Goal: Task Accomplishment & Management: Manage account settings

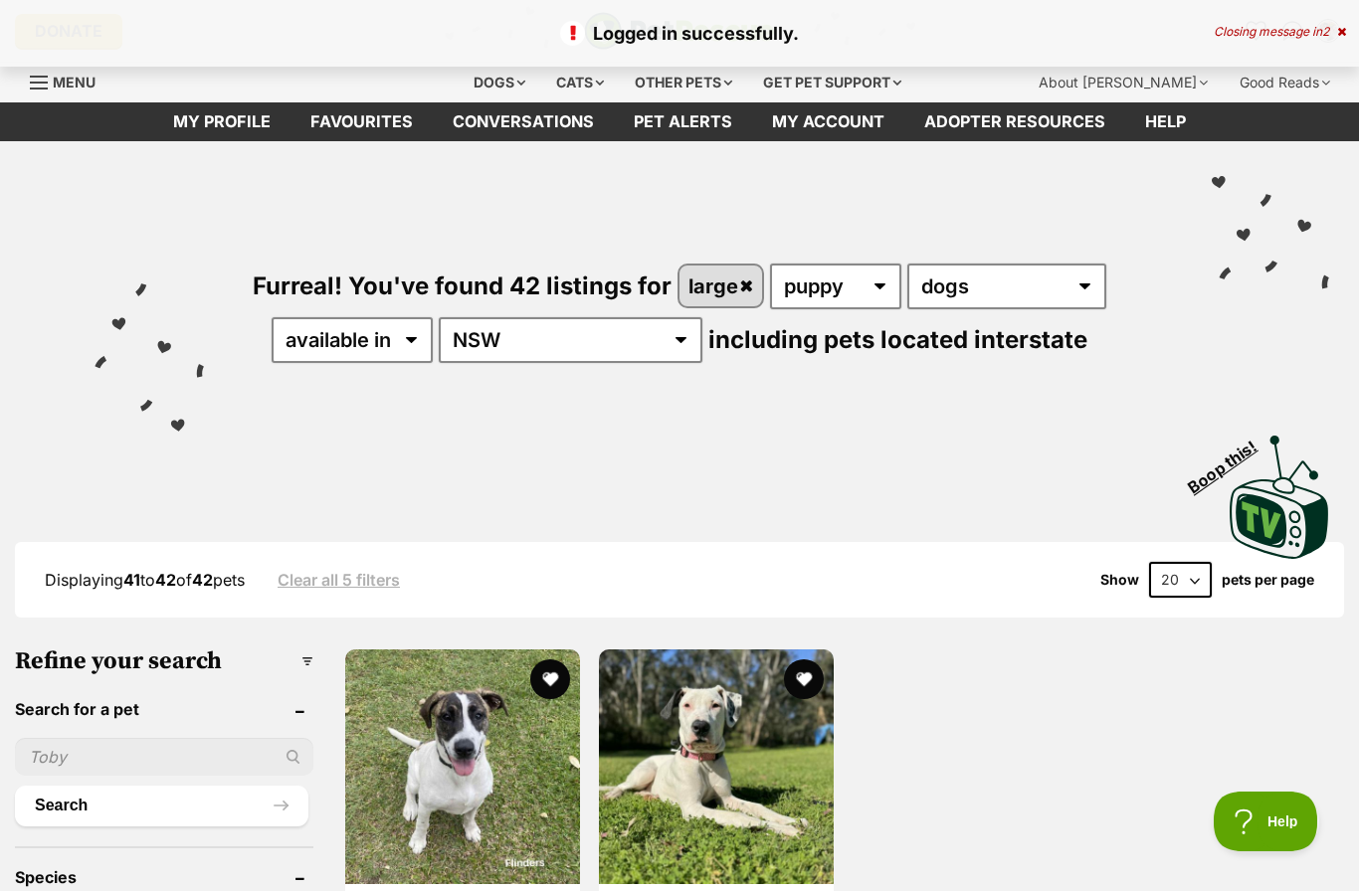
click at [857, 131] on link "My account" at bounding box center [828, 121] width 152 height 39
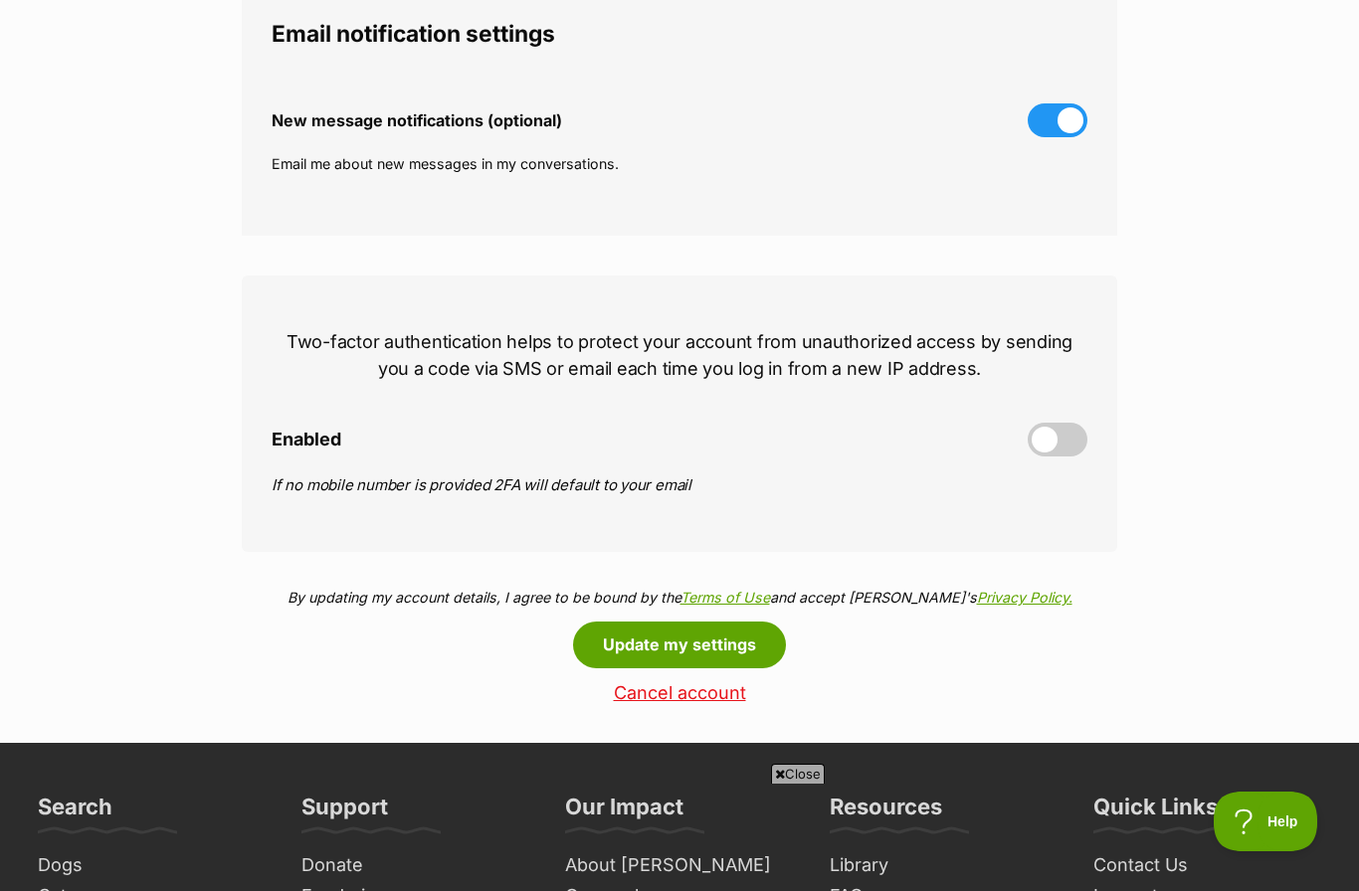
scroll to position [637, 0]
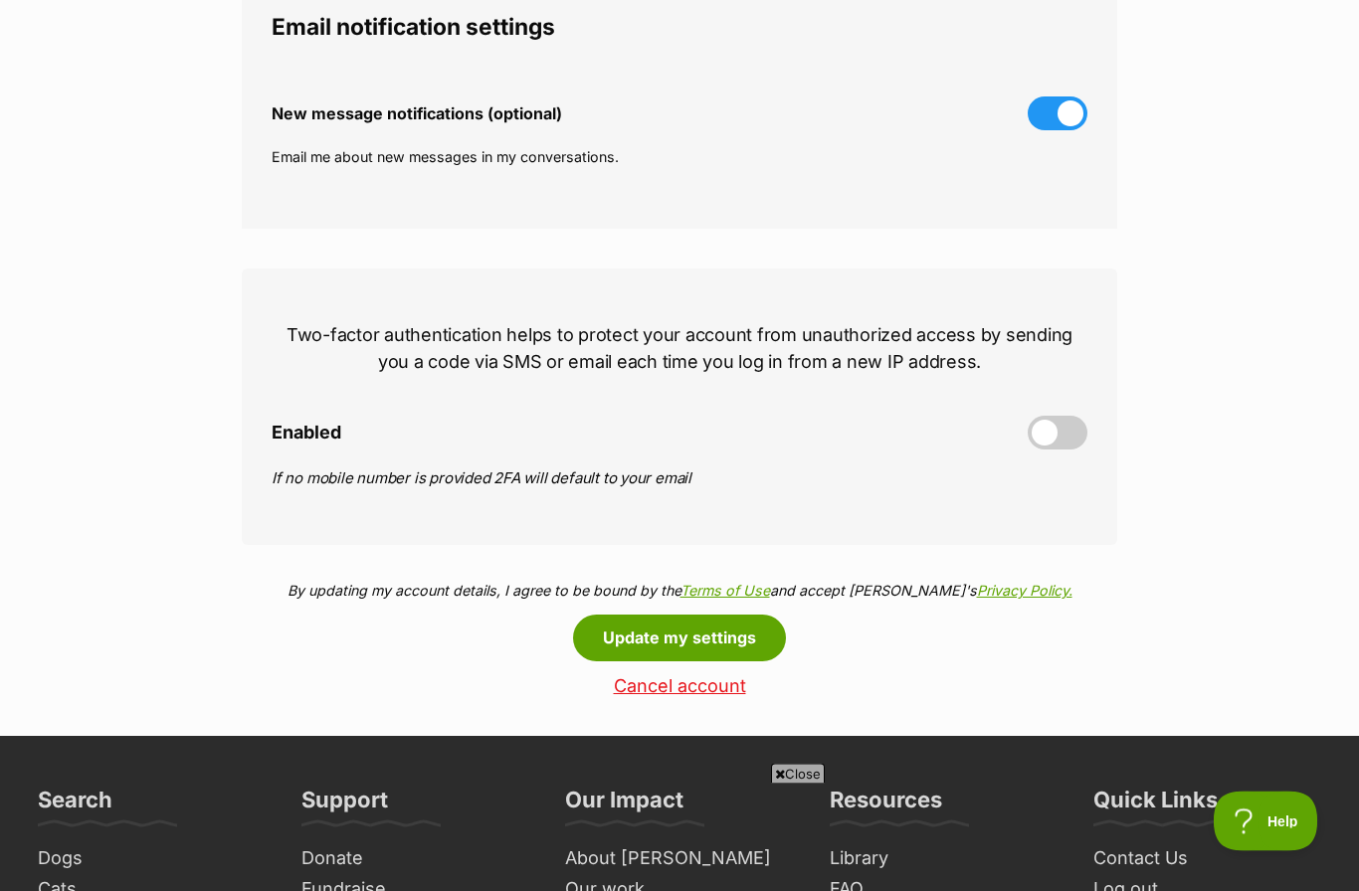
click at [708, 646] on button "Update my settings" at bounding box center [679, 639] width 213 height 46
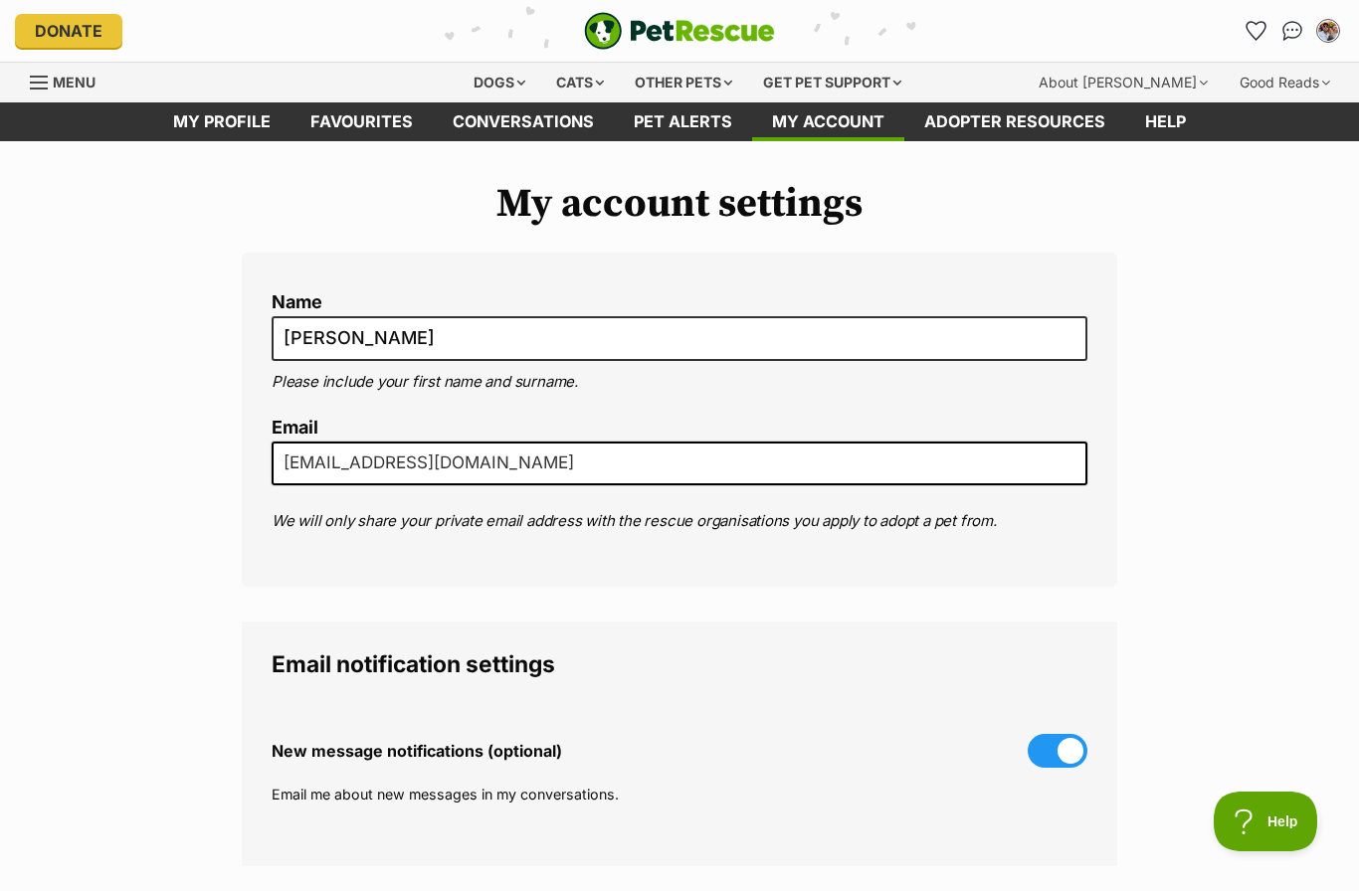
click at [229, 118] on link "My profile" at bounding box center [221, 121] width 137 height 39
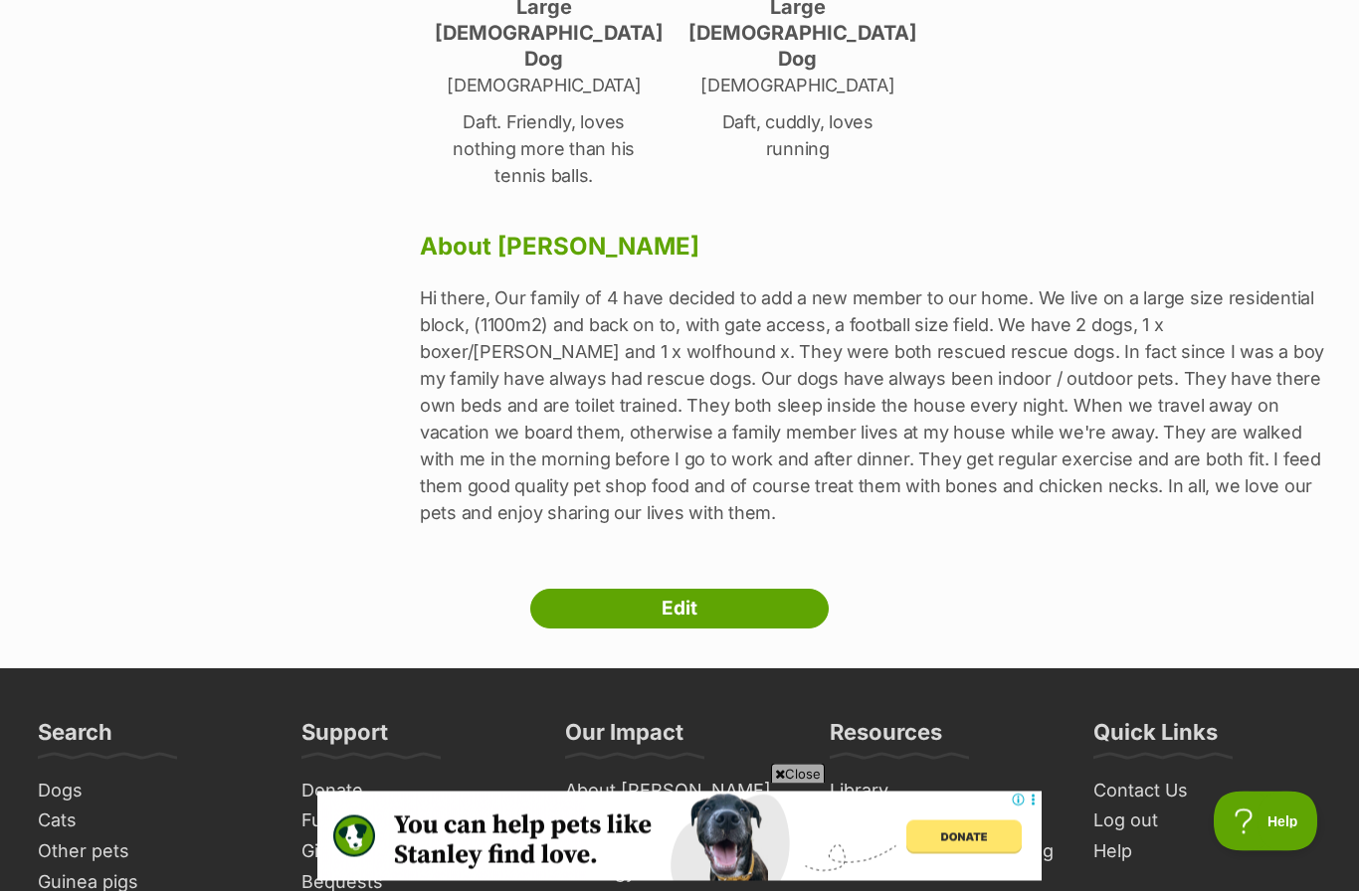
scroll to position [549, 0]
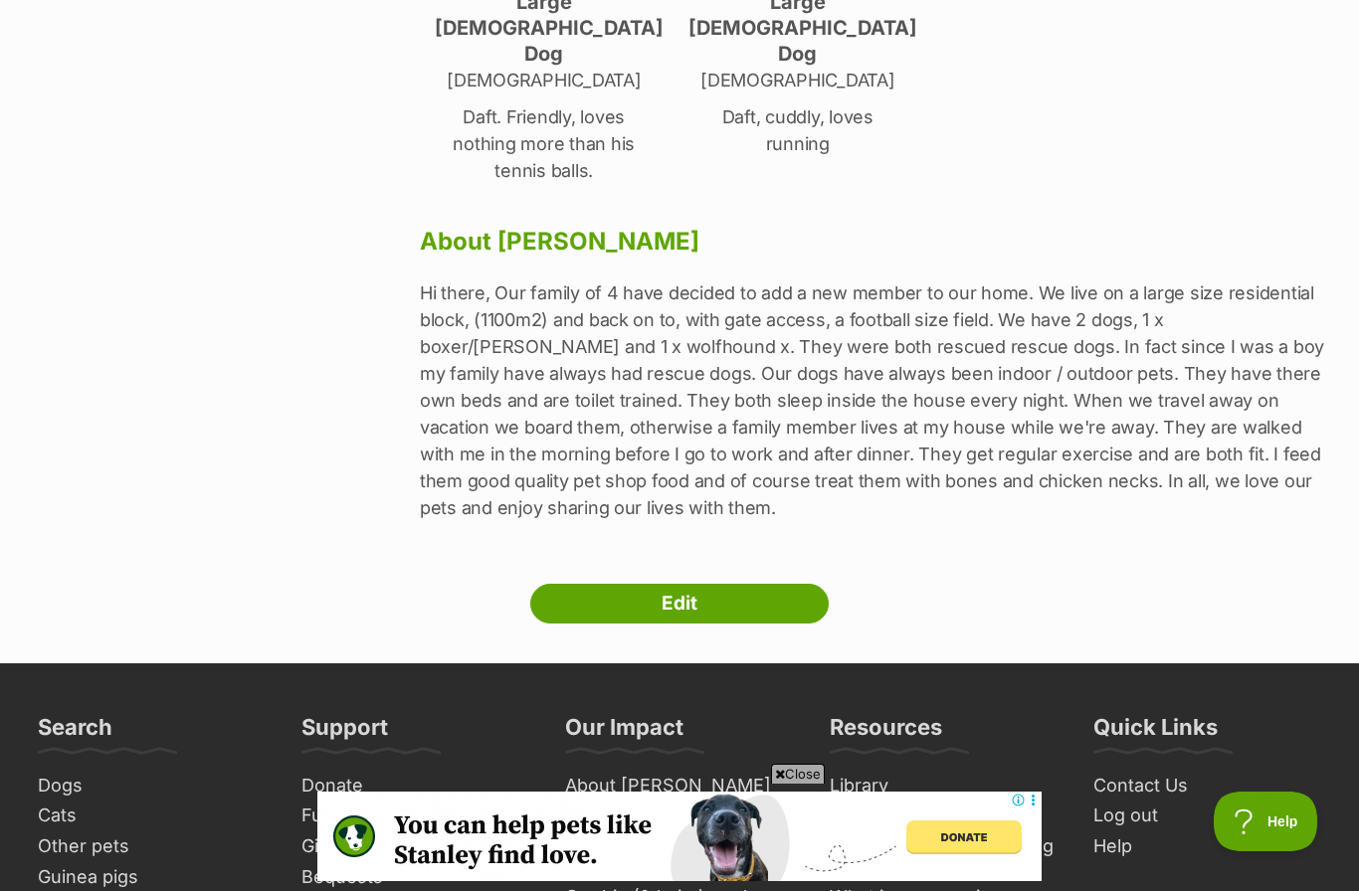
click at [739, 584] on link "Edit" at bounding box center [679, 604] width 298 height 40
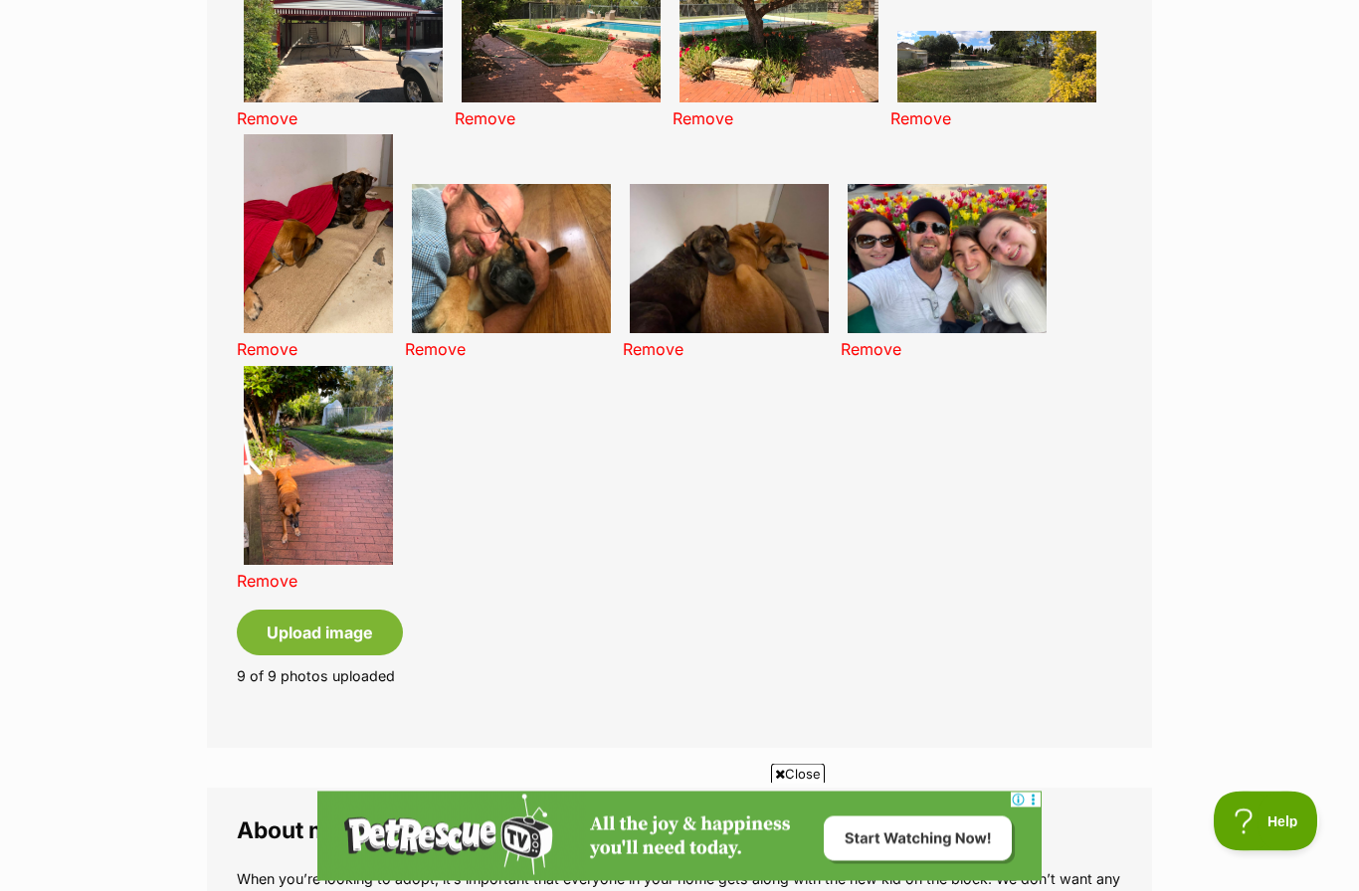
scroll to position [1541, 0]
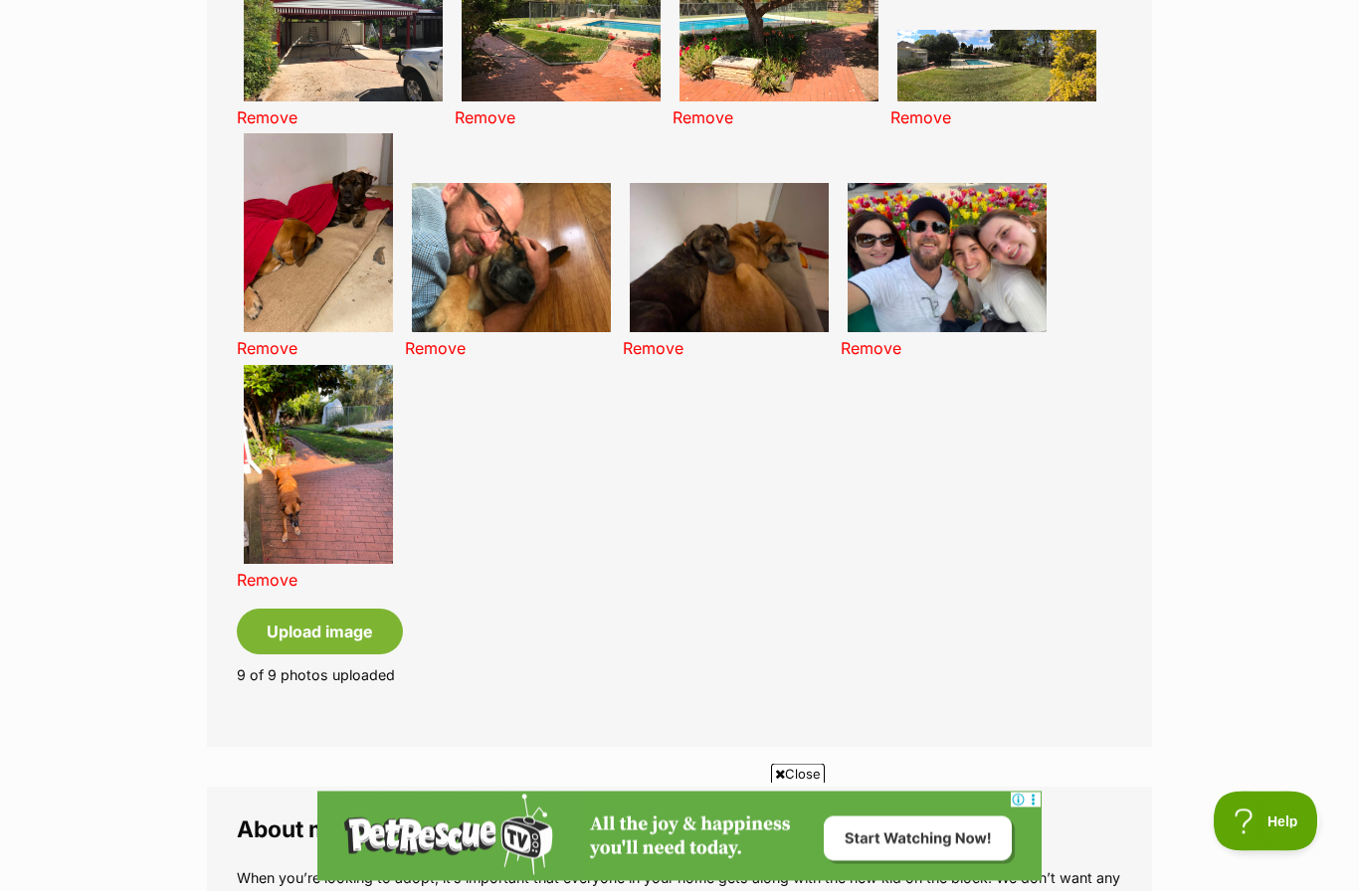
click at [258, 571] on link "Remove" at bounding box center [267, 581] width 61 height 20
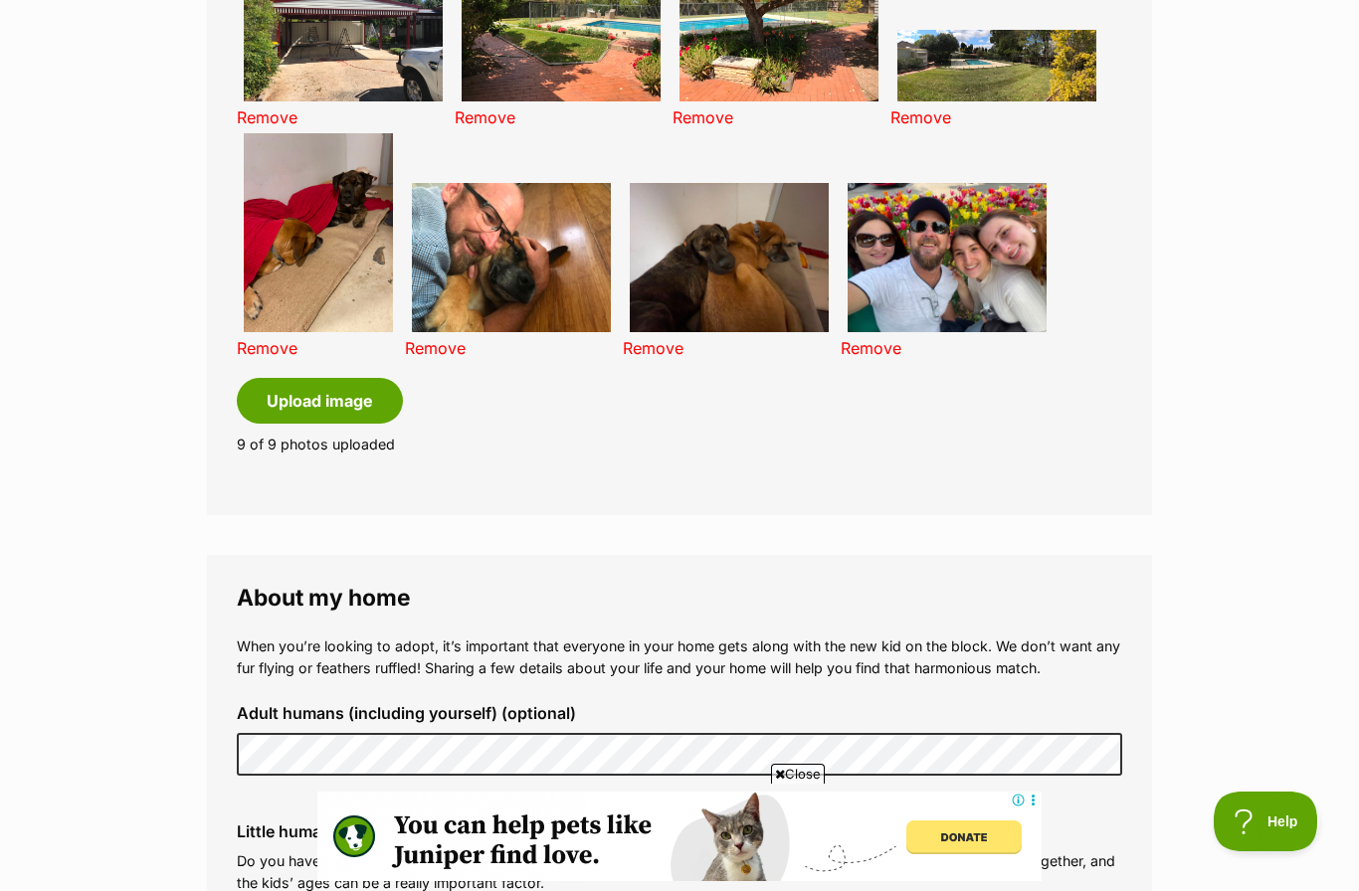
scroll to position [0, 0]
click at [277, 338] on link "Remove" at bounding box center [267, 348] width 61 height 20
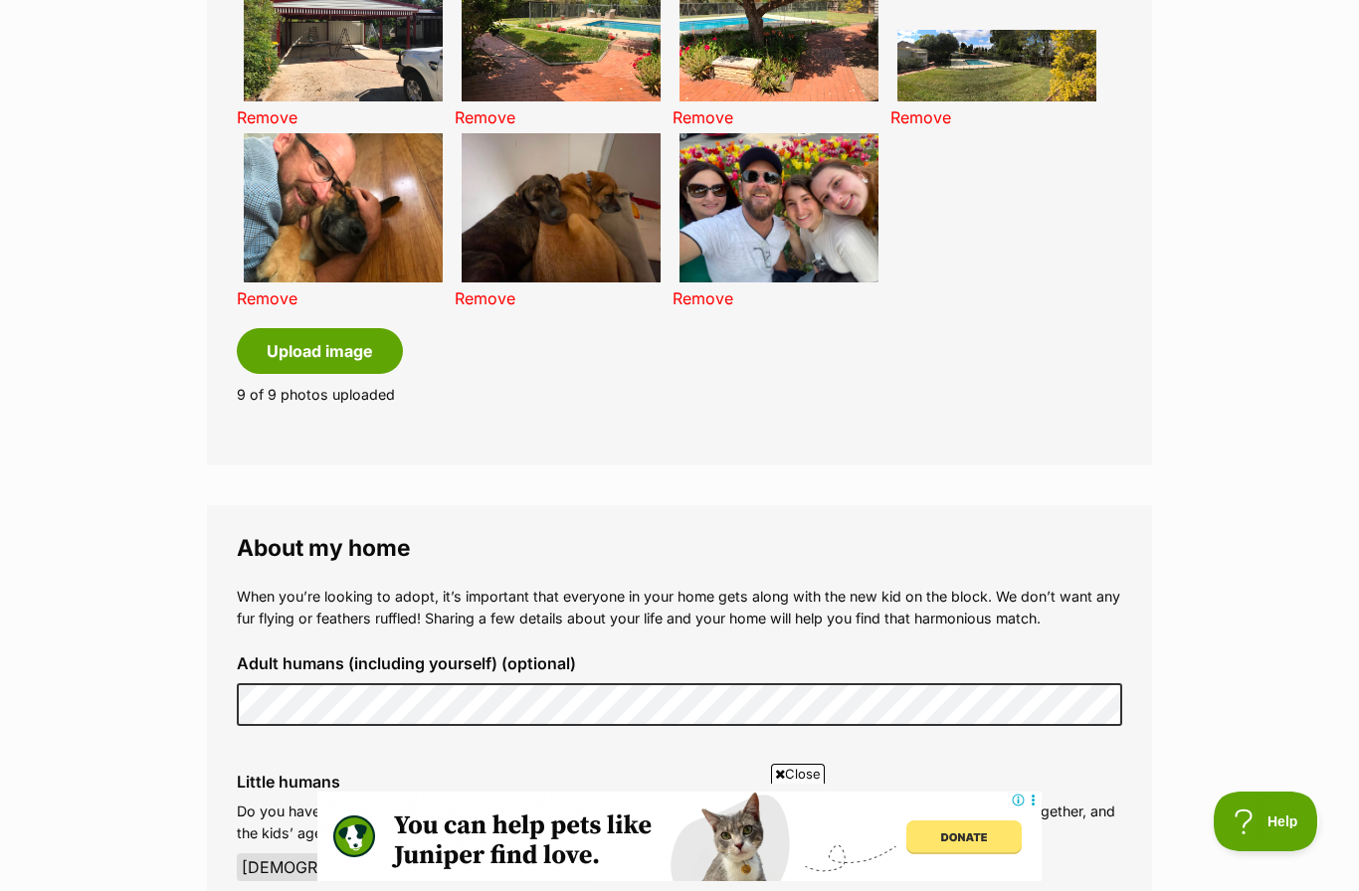
click at [261, 289] on link "Remove" at bounding box center [267, 299] width 61 height 20
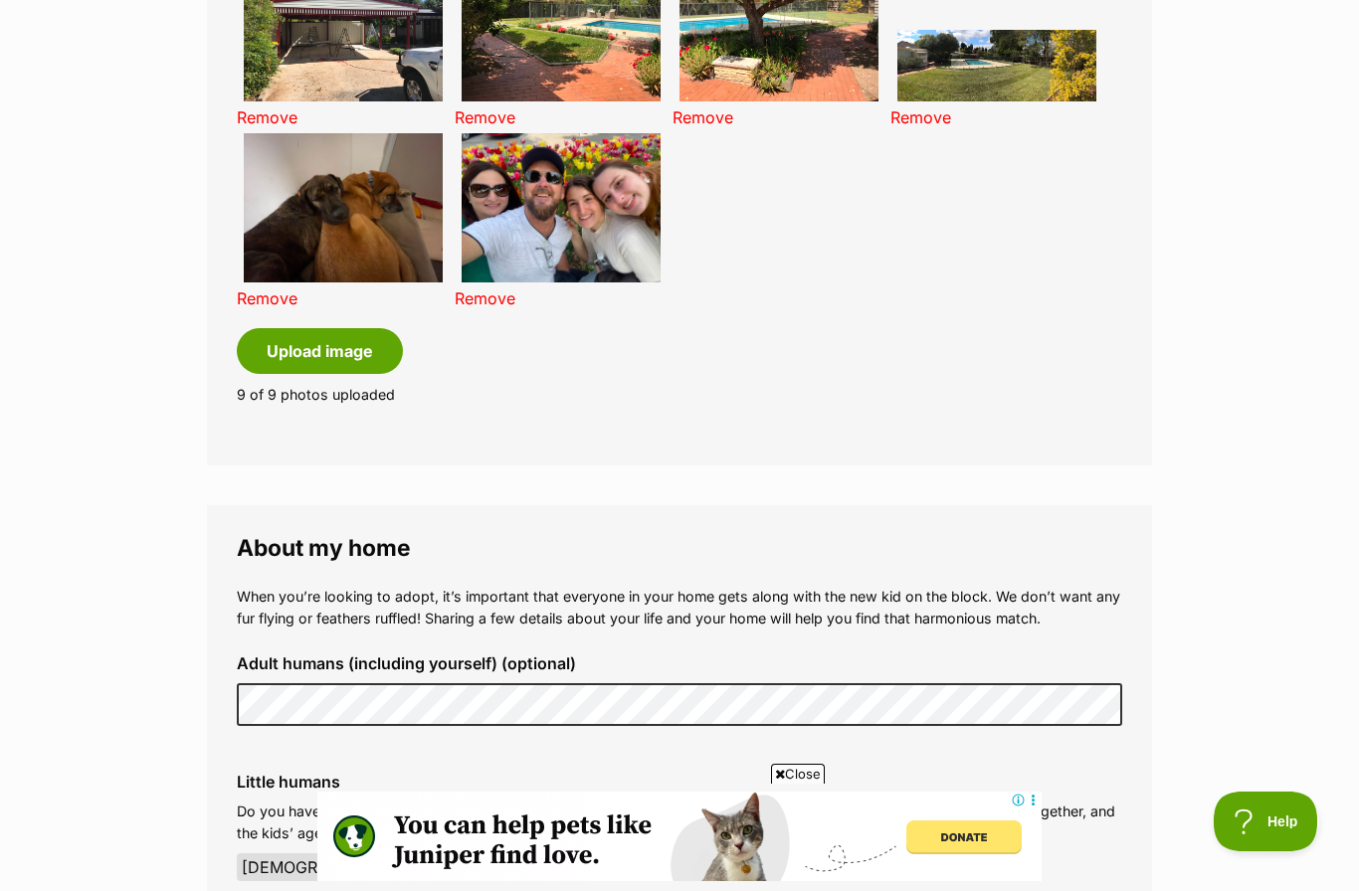
click at [239, 289] on link "Remove" at bounding box center [267, 299] width 61 height 20
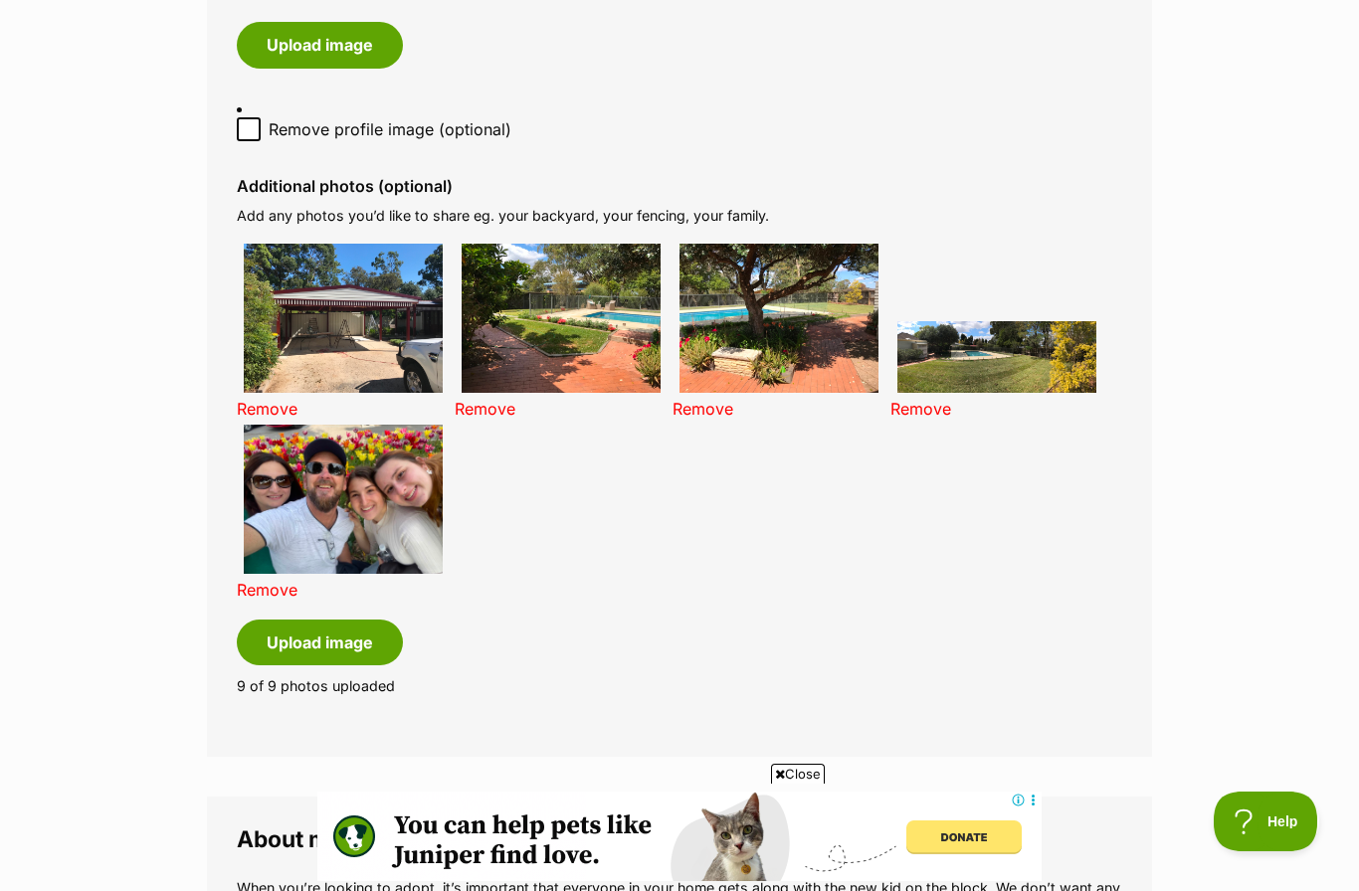
scroll to position [1249, 0]
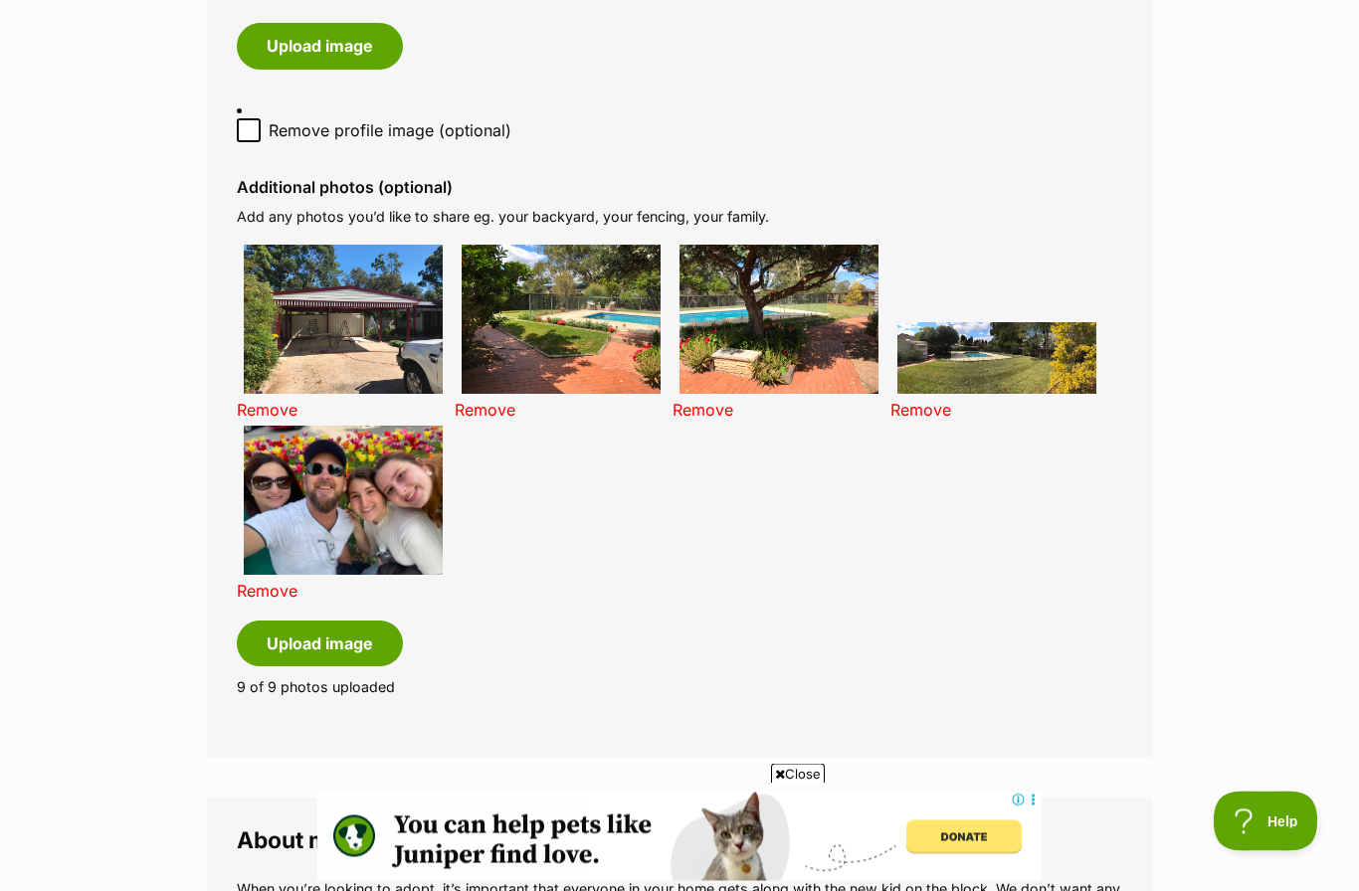
click at [353, 628] on button "Upload image" at bounding box center [320, 645] width 166 height 46
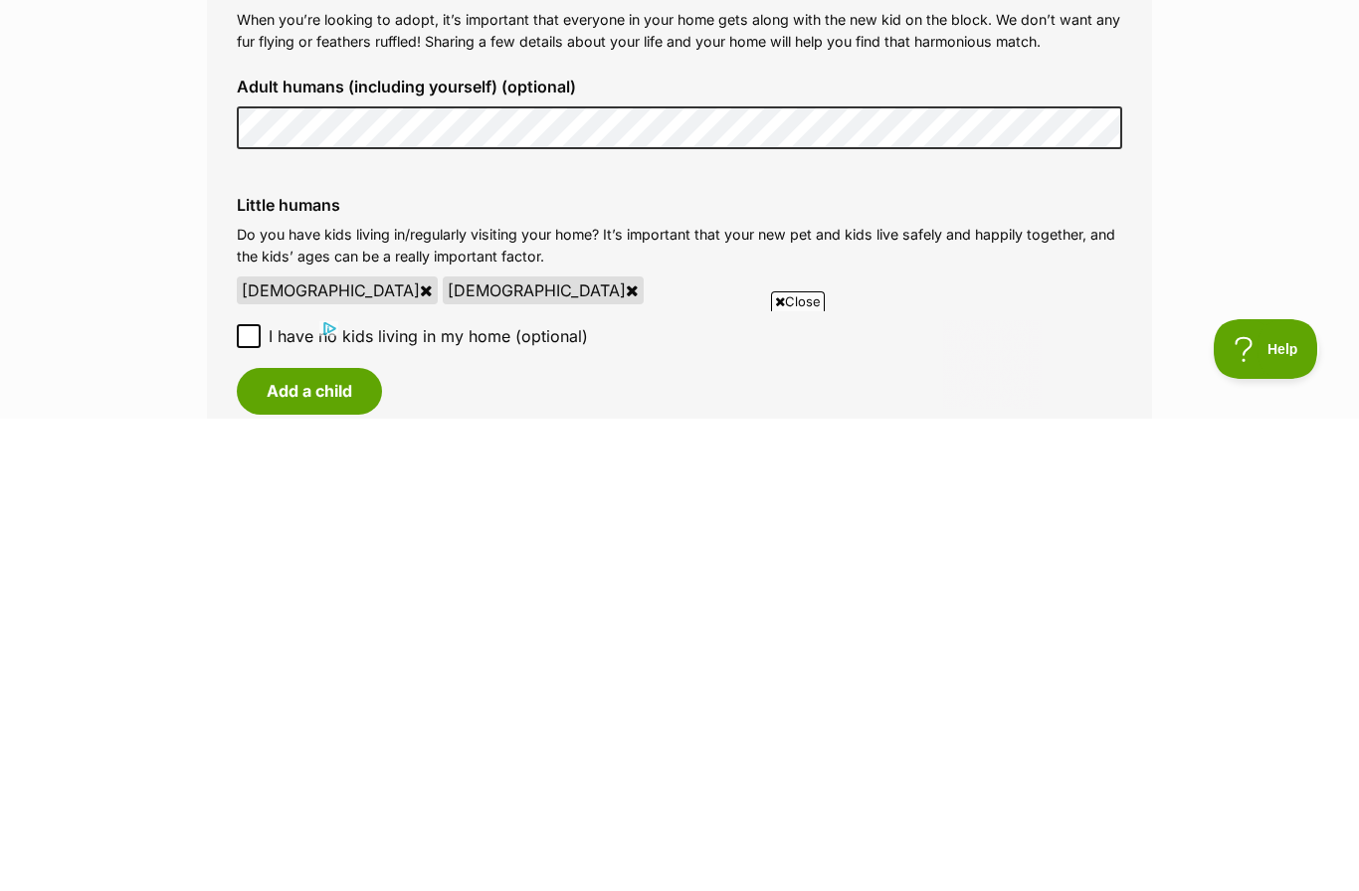
scroll to position [0, 0]
click at [420, 755] on icon at bounding box center [426, 763] width 13 height 16
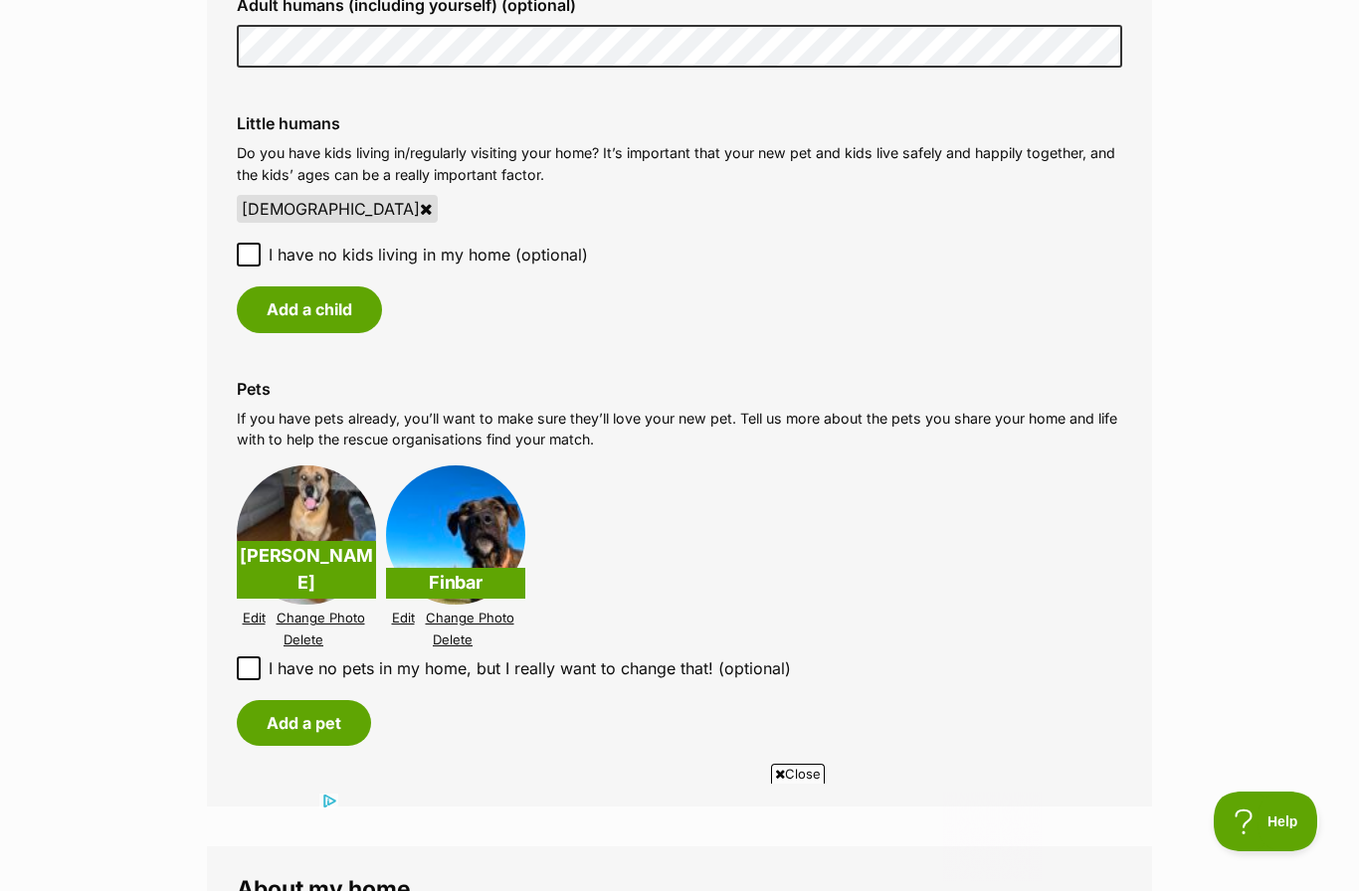
click at [316, 195] on div "[DEMOGRAPHIC_DATA]" at bounding box center [337, 209] width 201 height 28
click at [420, 201] on icon at bounding box center [426, 209] width 13 height 16
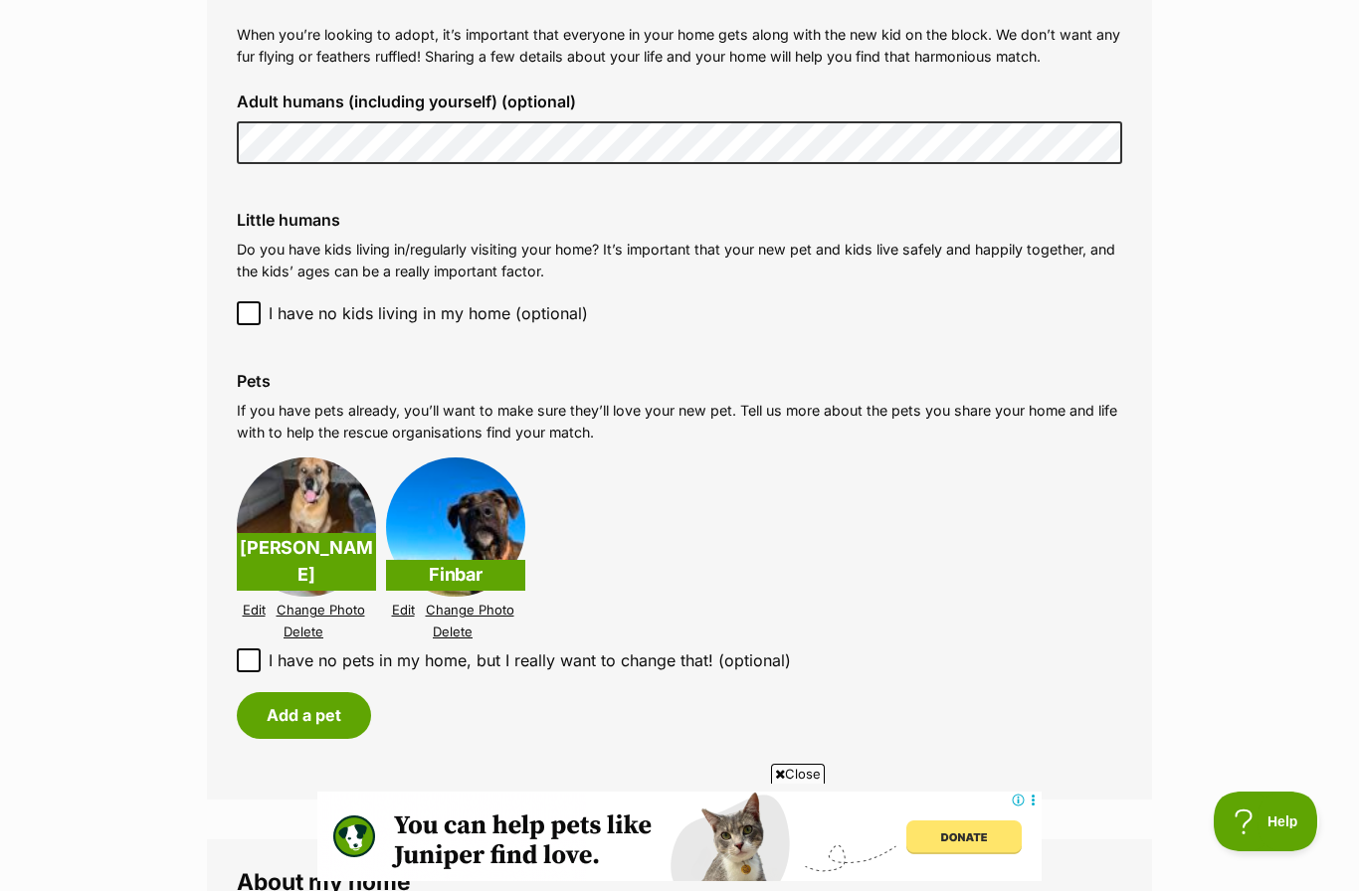
scroll to position [2137, 0]
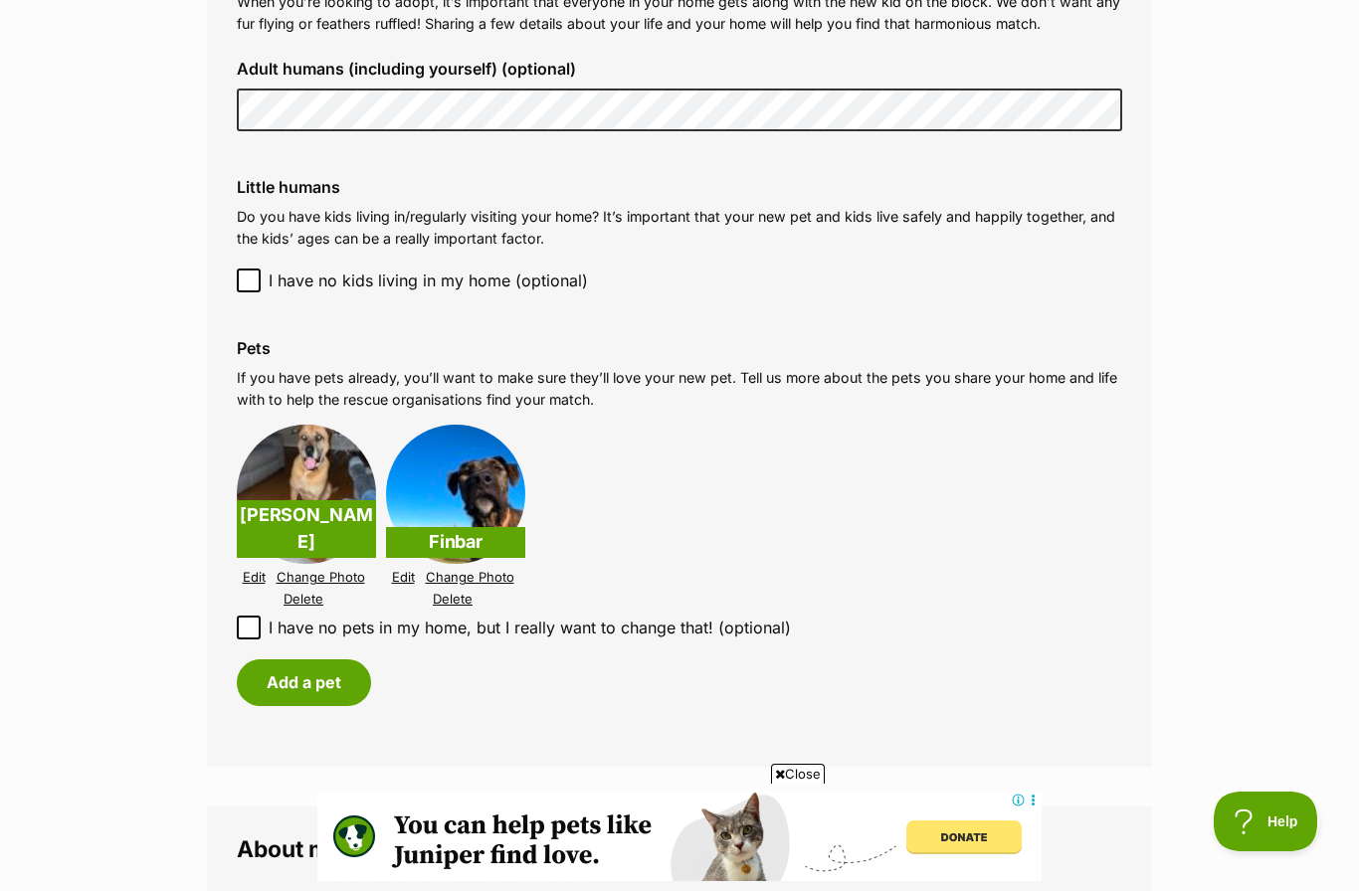
click at [314, 592] on link "Delete" at bounding box center [304, 599] width 40 height 15
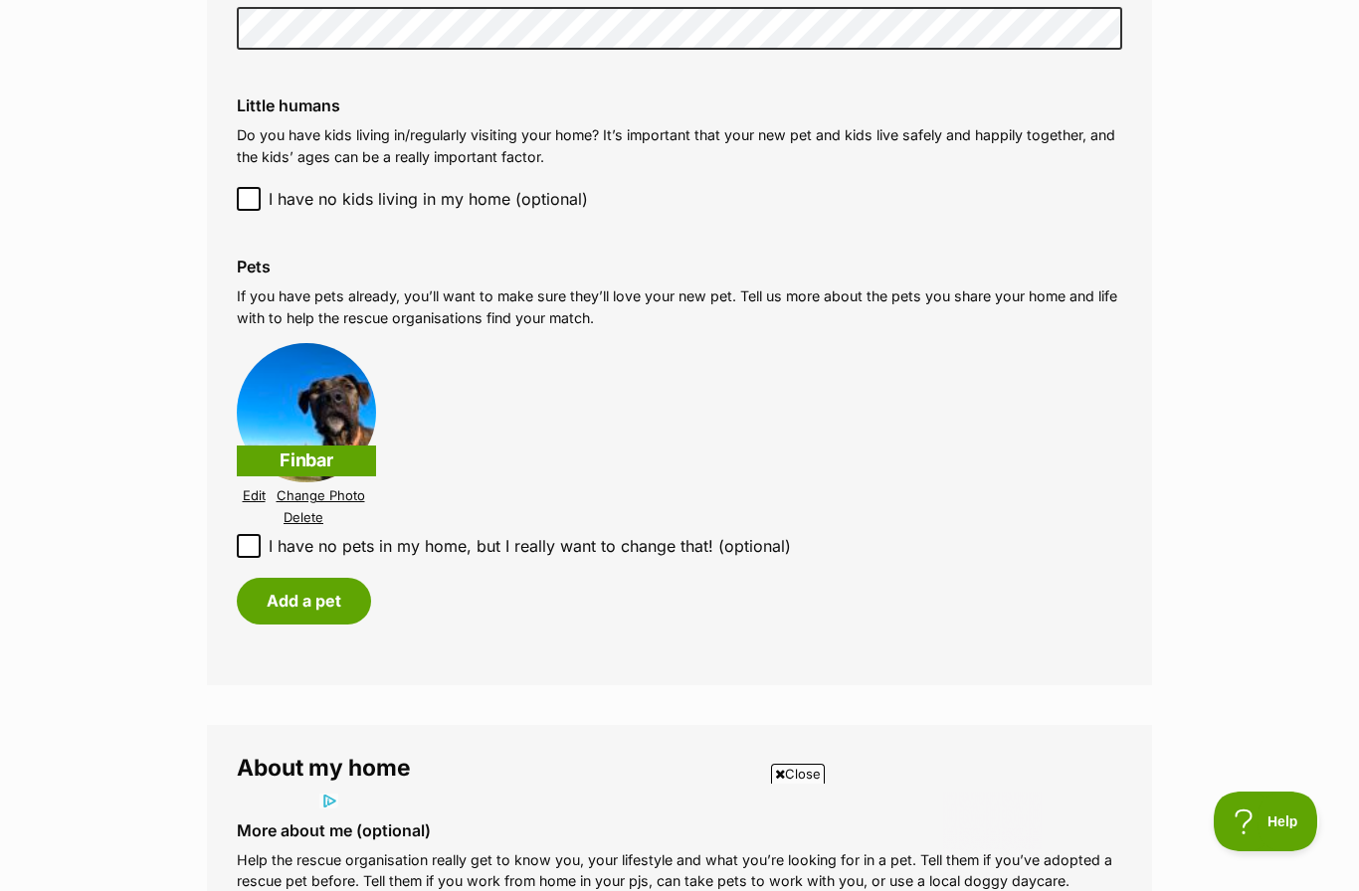
scroll to position [0, 0]
click at [312, 510] on link "Delete" at bounding box center [304, 517] width 40 height 15
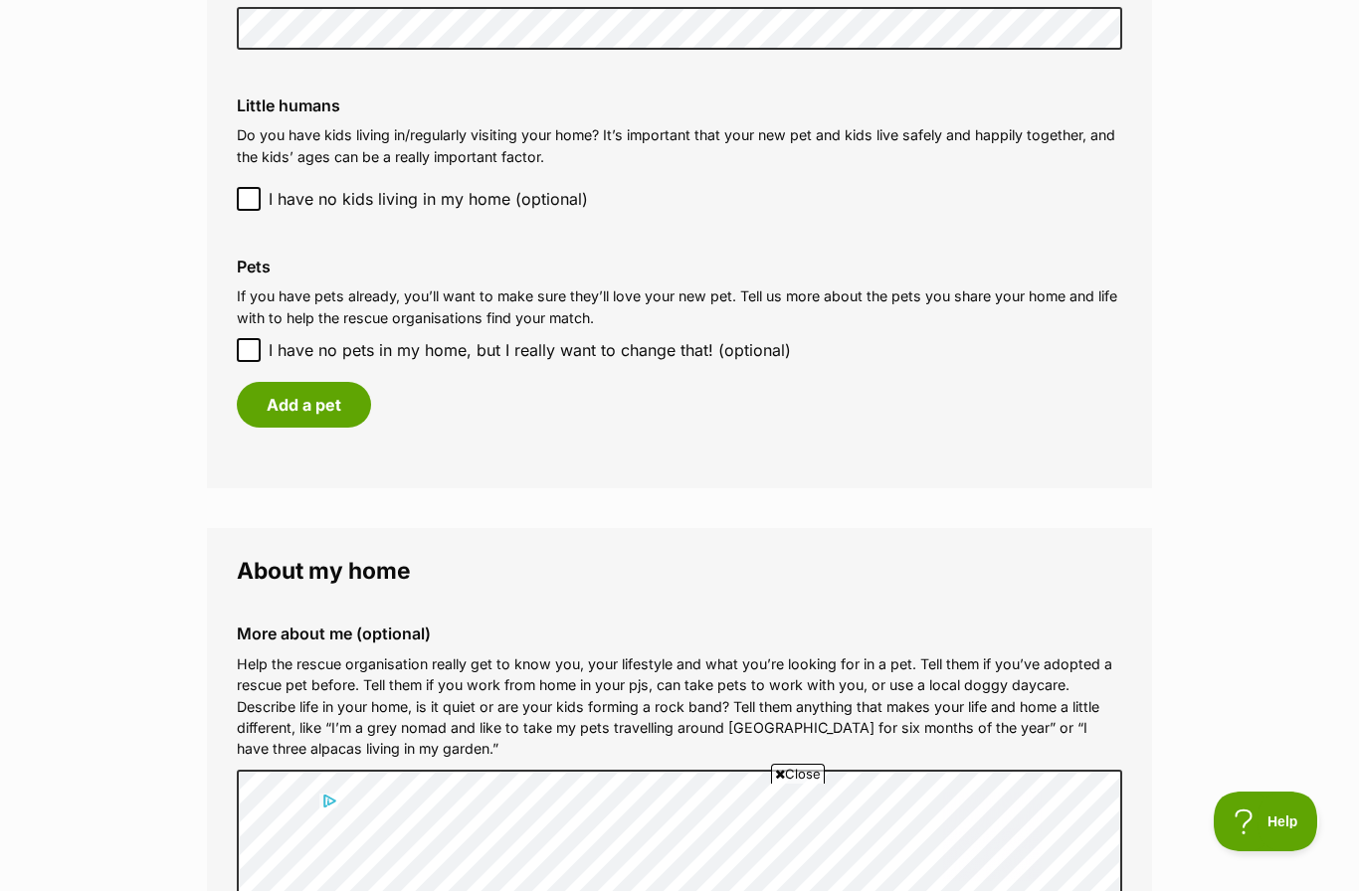
click at [258, 338] on input "I have no pets in my home, but I really want to change that! (optional)" at bounding box center [249, 350] width 24 height 24
checkbox input "true"
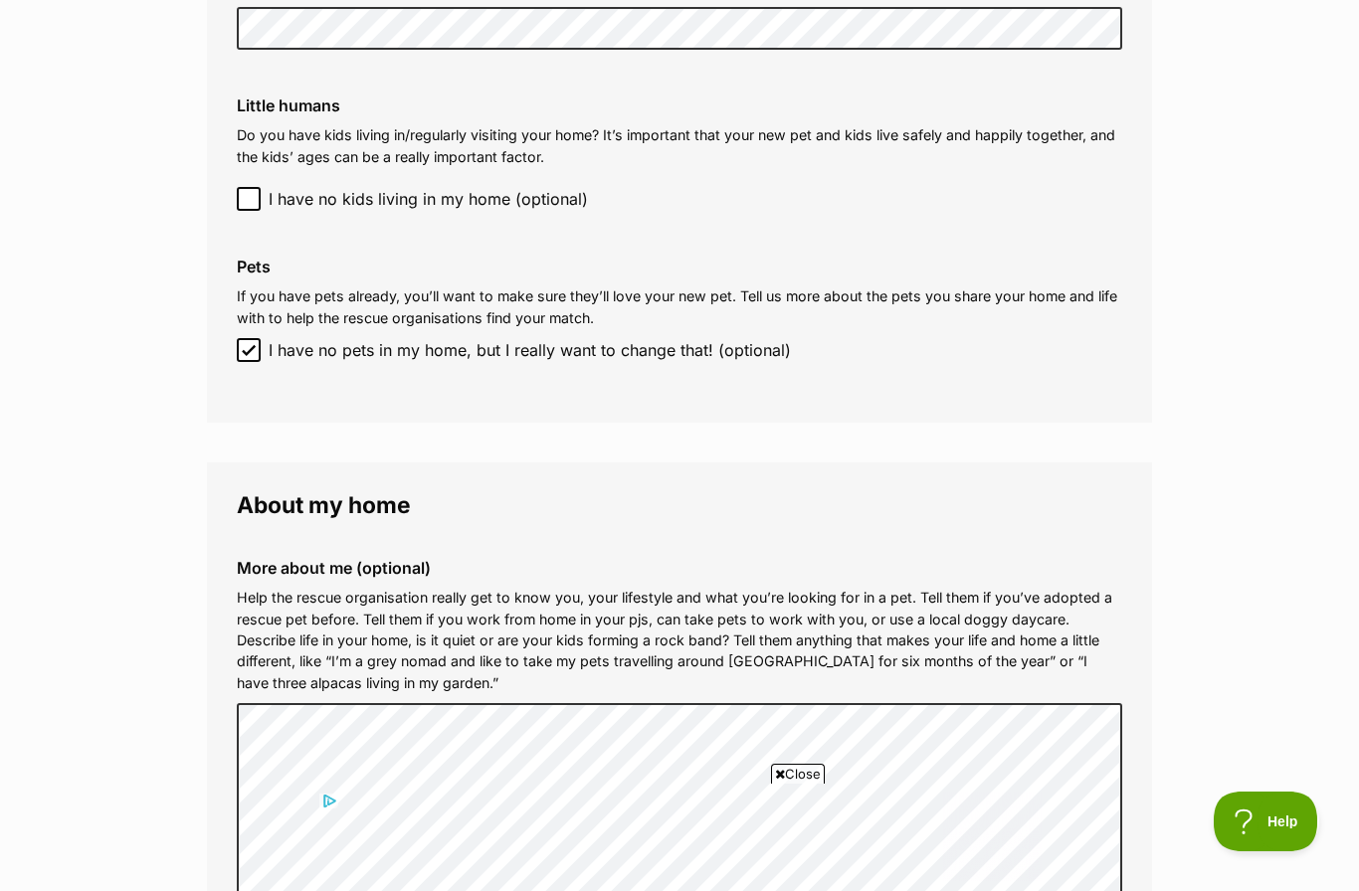
click at [427, 493] on legend "About my home" at bounding box center [680, 506] width 886 height 26
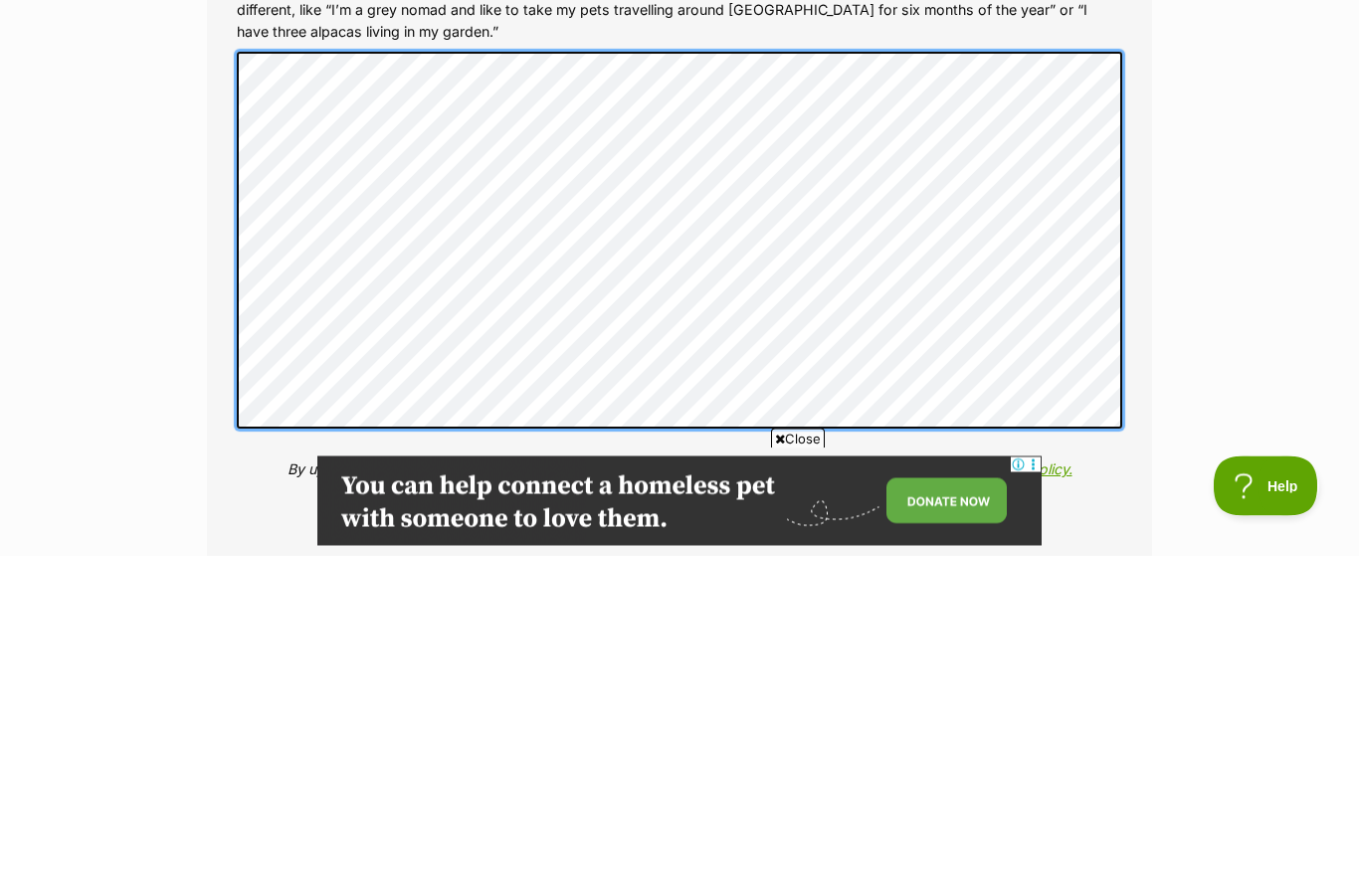
scroll to position [2787, 0]
